Goal: Find specific page/section: Find specific page/section

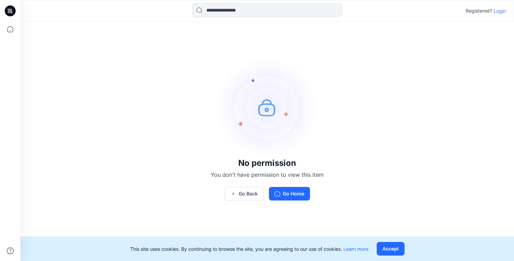
click at [498, 14] on p "Login" at bounding box center [500, 10] width 12 height 7
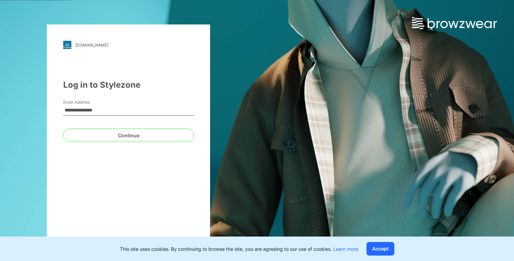
type input "**********"
click at [63, 128] on button "Continue" at bounding box center [128, 135] width 131 height 14
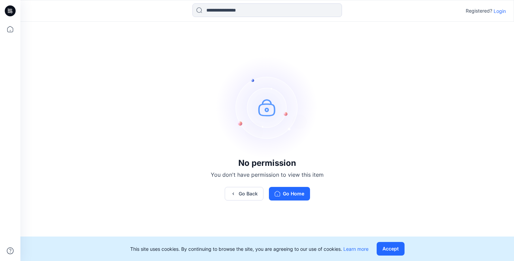
click at [500, 9] on p "Login" at bounding box center [500, 10] width 12 height 7
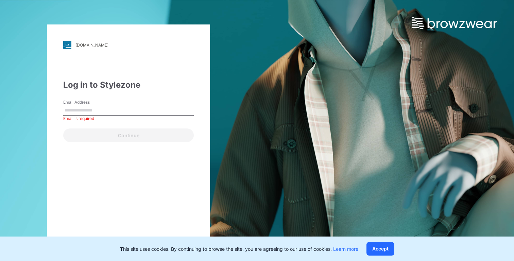
type input "**********"
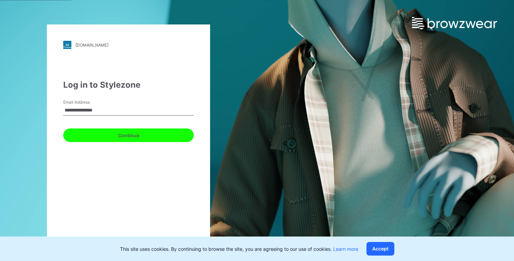
click at [175, 134] on button "Continue" at bounding box center [128, 135] width 131 height 14
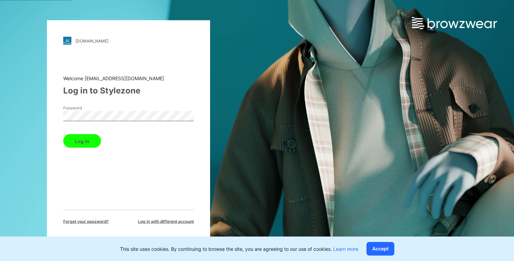
click at [80, 144] on button "Log in" at bounding box center [82, 141] width 38 height 14
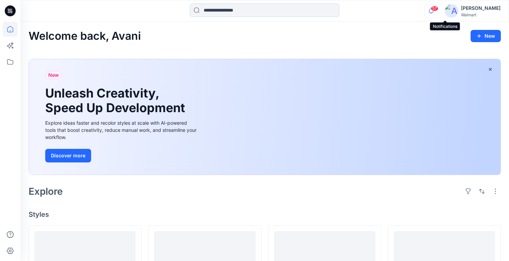
click at [437, 14] on icon "button" at bounding box center [431, 11] width 13 height 14
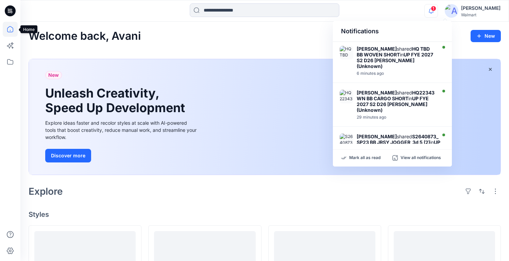
click at [8, 30] on icon at bounding box center [10, 29] width 15 height 15
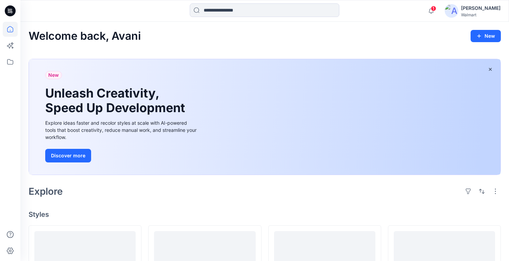
click at [15, 25] on icon at bounding box center [10, 29] width 15 height 15
click at [10, 14] on icon at bounding box center [10, 10] width 11 height 11
click at [12, 25] on icon at bounding box center [10, 29] width 15 height 15
click at [11, 35] on icon at bounding box center [10, 29] width 15 height 15
click at [11, 60] on icon at bounding box center [10, 61] width 15 height 15
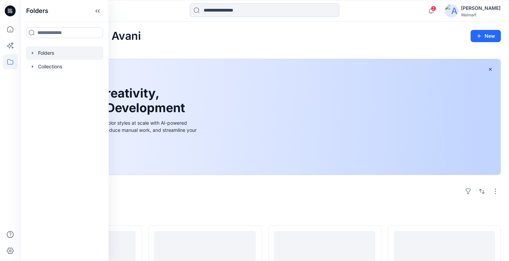
click at [56, 56] on div at bounding box center [64, 53] width 77 height 14
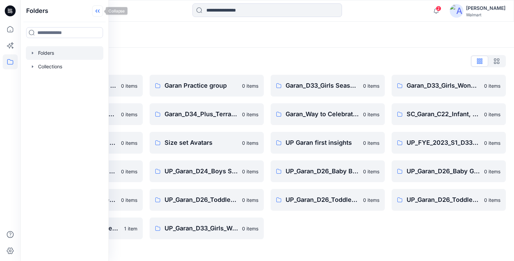
click at [101, 12] on icon at bounding box center [97, 10] width 11 height 11
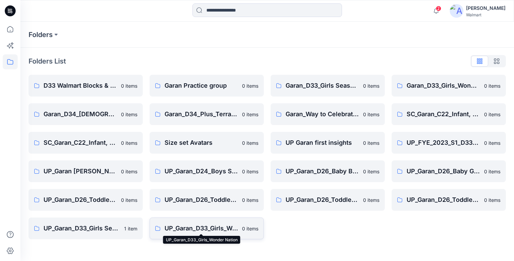
click at [186, 225] on p "UP_Garan_D33_Girls_Wonder Nation" at bounding box center [201, 229] width 73 height 10
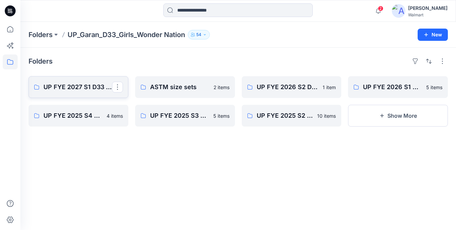
click at [63, 87] on p "UP FYE 2027 S1 D33 Girls Wonder Nation Garan" at bounding box center [78, 87] width 69 height 10
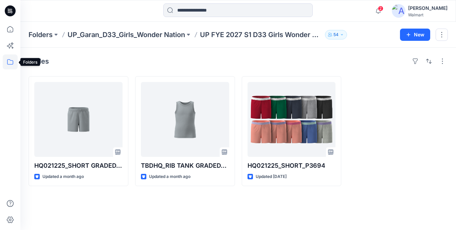
click at [12, 59] on icon at bounding box center [10, 61] width 15 height 15
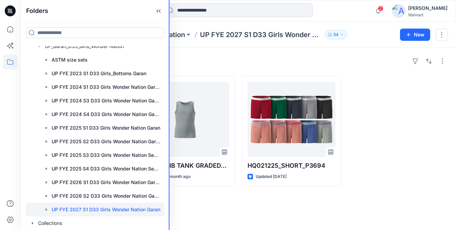
scroll to position [307, 0]
drag, startPoint x: 108, startPoint y: 191, endPoint x: 206, endPoint y: 197, distance: 98.4
click at [206, 197] on div "Folders Folders D33 Walmart Blocks & Standards Garan Practice group Garan_D33_G…" at bounding box center [228, 115] width 456 height 230
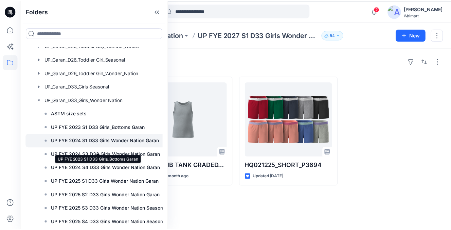
scroll to position [215, 0]
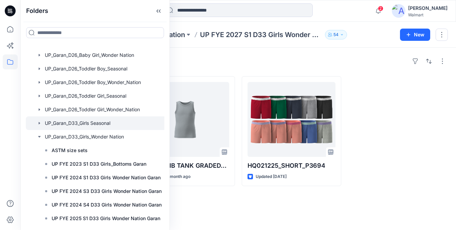
click at [93, 120] on div at bounding box center [99, 123] width 147 height 14
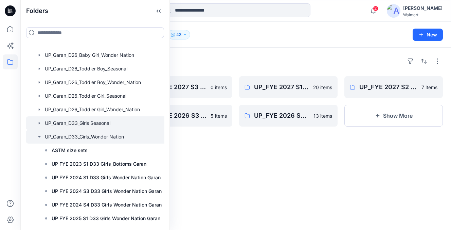
click at [38, 137] on icon "button" at bounding box center [39, 136] width 5 height 5
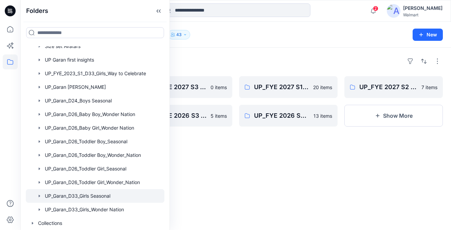
click at [250, 157] on div at bounding box center [288, 207] width 99 height 110
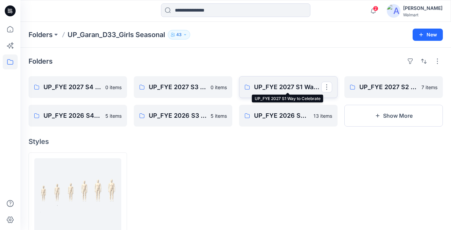
click at [296, 90] on p "UP_FYE 2027 S1 Way to Celebrate" at bounding box center [287, 87] width 67 height 10
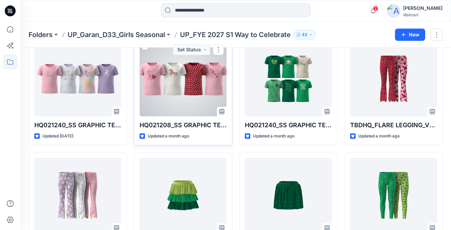
scroll to position [163, 0]
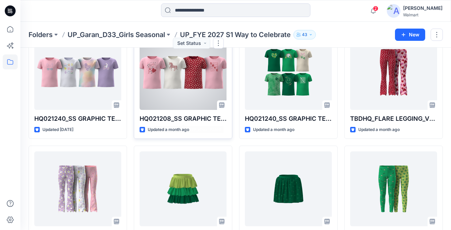
click at [182, 91] on div at bounding box center [183, 72] width 87 height 75
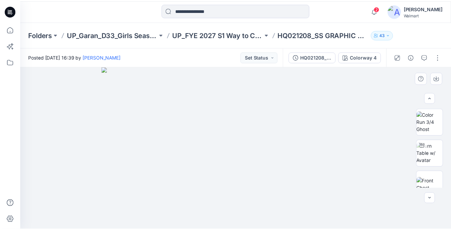
scroll to position [104, 0]
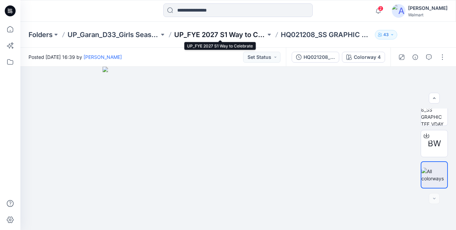
click at [245, 30] on p "UP_FYE 2027 S1 Way to Celebrate" at bounding box center [220, 35] width 92 height 10
